Goal: Book appointment/travel/reservation

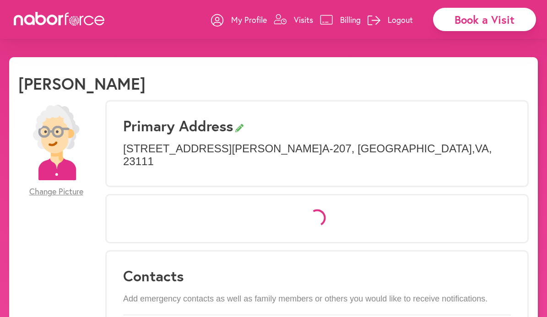
select select "*"
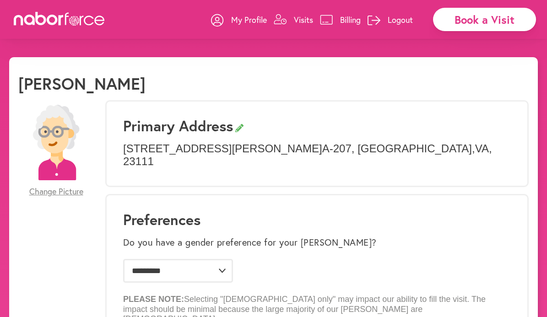
click at [302, 18] on p "Visits" at bounding box center [303, 19] width 19 height 11
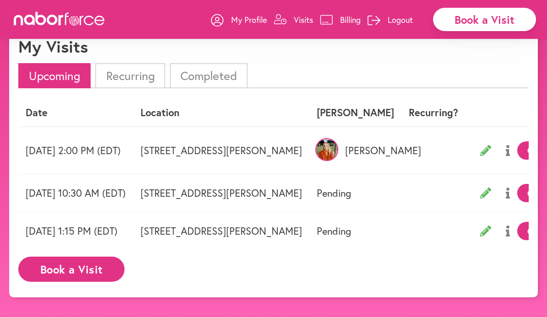
scroll to position [57, 0]
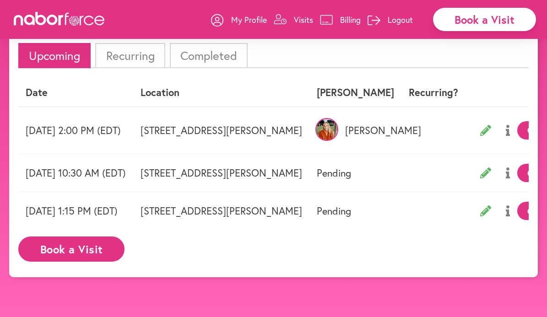
click at [106, 215] on td "[DATE] 1:15 PM (EDT)" at bounding box center [75, 211] width 115 height 38
click at [401, 212] on td "Pending" at bounding box center [355, 211] width 92 height 38
click at [309, 208] on td "[STREET_ADDRESS][PERSON_NAME]" at bounding box center [221, 211] width 176 height 38
click at [95, 215] on td "[DATE] 1:15 PM (EDT)" at bounding box center [75, 211] width 115 height 38
click at [75, 59] on li "Upcoming" at bounding box center [54, 55] width 72 height 25
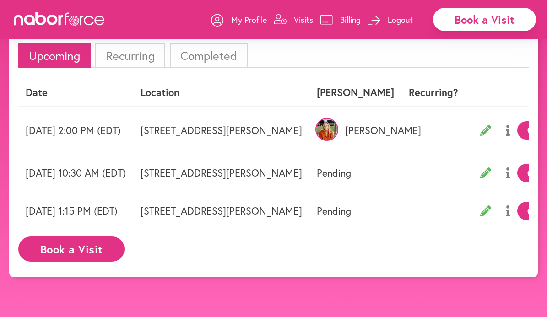
click at [133, 214] on td "[DATE] 1:15 PM (EDT)" at bounding box center [75, 211] width 115 height 38
click at [105, 217] on td "[DATE] 1:15 PM (EDT)" at bounding box center [75, 211] width 115 height 38
click at [50, 74] on div "Upcoming Recurring Completed Date Location [GEOGRAPHIC_DATA] Recurring? [DATE] …" at bounding box center [273, 155] width 510 height 225
click at [309, 125] on td "[STREET_ADDRESS][PERSON_NAME]" at bounding box center [221, 131] width 176 height 48
click at [309, 166] on td "[STREET_ADDRESS][PERSON_NAME]" at bounding box center [221, 173] width 176 height 38
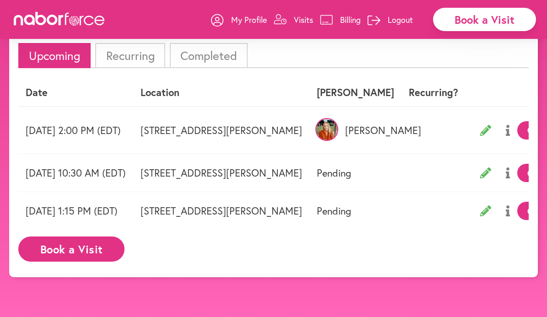
click at [133, 211] on td "[DATE] 1:15 PM (EDT)" at bounding box center [75, 211] width 115 height 38
click at [73, 182] on td "[DATE] 10:30 AM (EDT)" at bounding box center [75, 173] width 115 height 38
click at [54, 226] on td "[DATE] 1:15 PM (EDT)" at bounding box center [75, 211] width 115 height 38
click at [257, 20] on p "My Profile" at bounding box center [249, 19] width 36 height 11
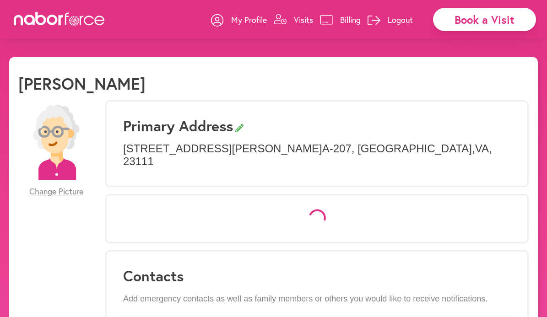
click at [305, 23] on p "Visits" at bounding box center [303, 19] width 19 height 11
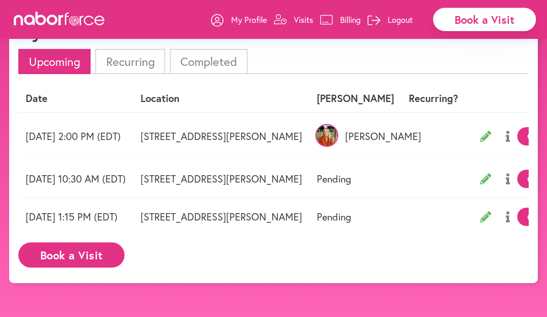
scroll to position [57, 0]
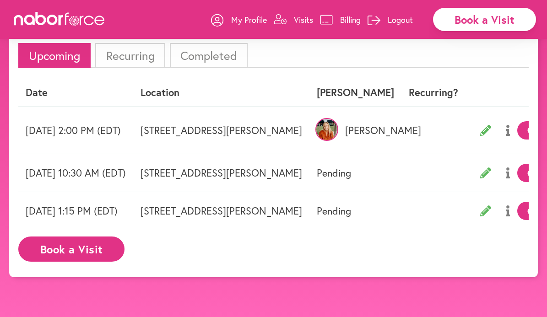
click at [284, 171] on td "[STREET_ADDRESS][PERSON_NAME]" at bounding box center [221, 173] width 176 height 38
click at [148, 57] on li "Recurring" at bounding box center [130, 55] width 70 height 25
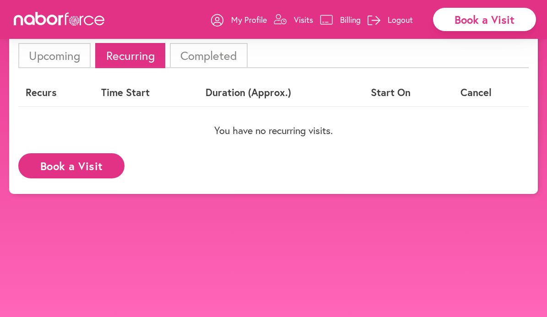
click at [217, 47] on li "Completed" at bounding box center [209, 55] width 78 height 25
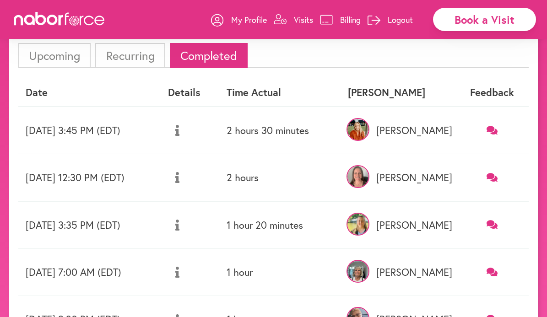
click at [69, 50] on li "Upcoming" at bounding box center [54, 55] width 72 height 25
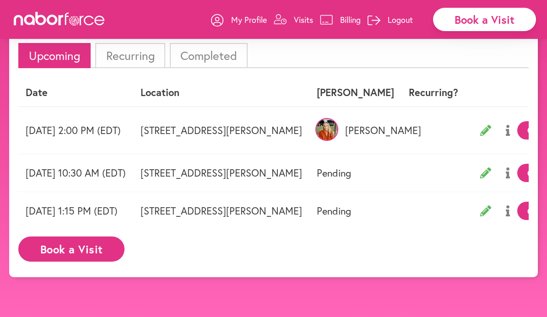
click at [401, 214] on td "Pending" at bounding box center [355, 211] width 92 height 38
click at [436, 234] on div "Date Location [GEOGRAPHIC_DATA] Recurring? [DATE] 2:00 PM (EDT) [STREET_ADDRESS…" at bounding box center [273, 173] width 510 height 189
drag, startPoint x: 420, startPoint y: 234, endPoint x: 472, endPoint y: 242, distance: 51.8
click at [472, 242] on div "Date Location [GEOGRAPHIC_DATA] Recurring? [DATE] 2:00 PM (EDT) [STREET_ADDRESS…" at bounding box center [273, 173] width 510 height 189
click at [465, 86] on th "Recurring?" at bounding box center [433, 92] width 64 height 27
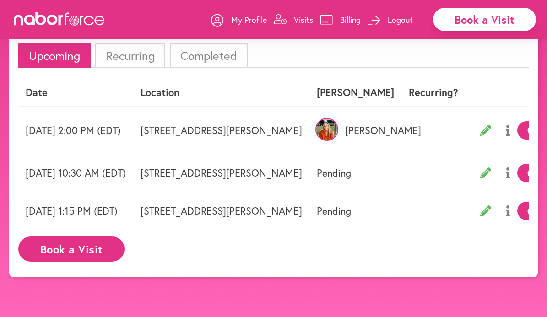
click at [461, 16] on div "Book a Visit" at bounding box center [484, 19] width 103 height 23
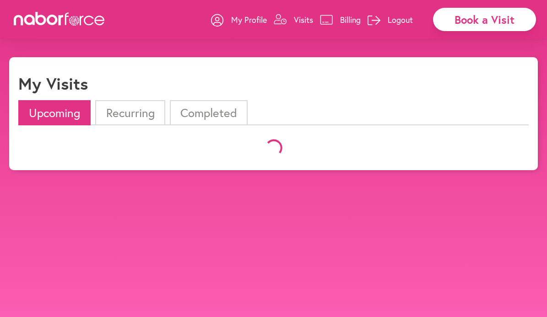
scroll to position [57, 0]
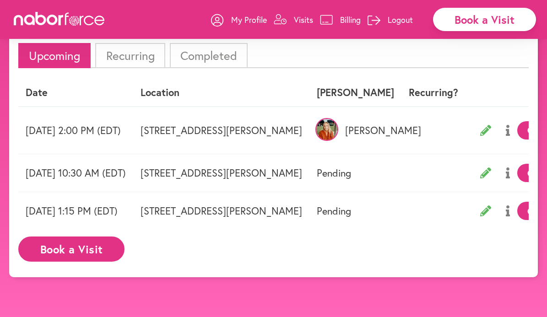
click at [86, 213] on td "[DATE] 1:15 PM (EDT)" at bounding box center [75, 211] width 115 height 38
